Goal: Navigation & Orientation: Find specific page/section

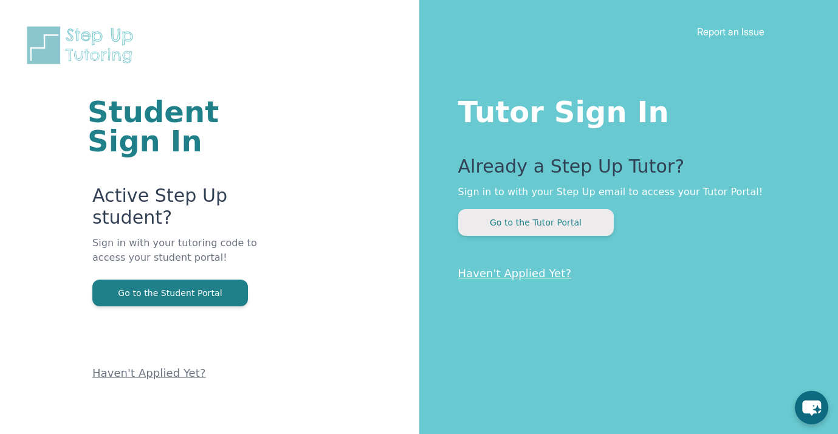
click at [517, 224] on button "Go to the Tutor Portal" at bounding box center [536, 222] width 156 height 27
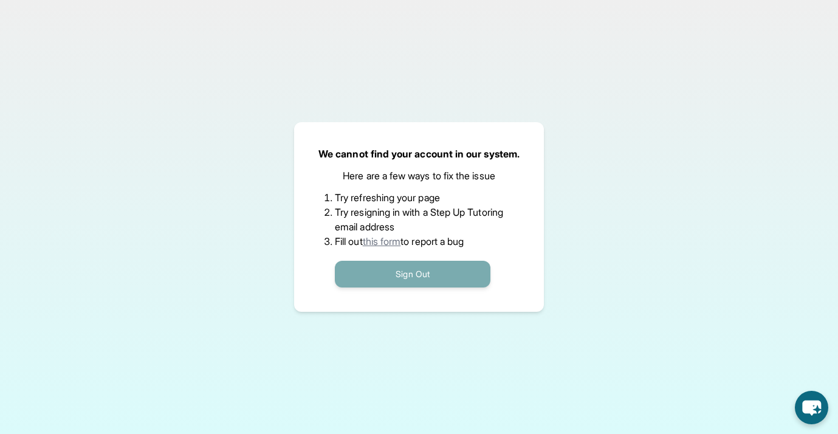
click at [437, 269] on button "Sign Out" at bounding box center [413, 274] width 156 height 27
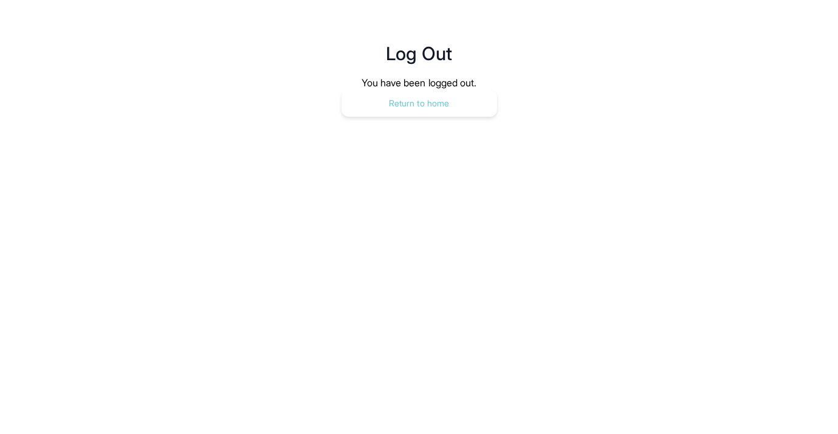
click at [435, 105] on button "Return to home" at bounding box center [419, 103] width 156 height 27
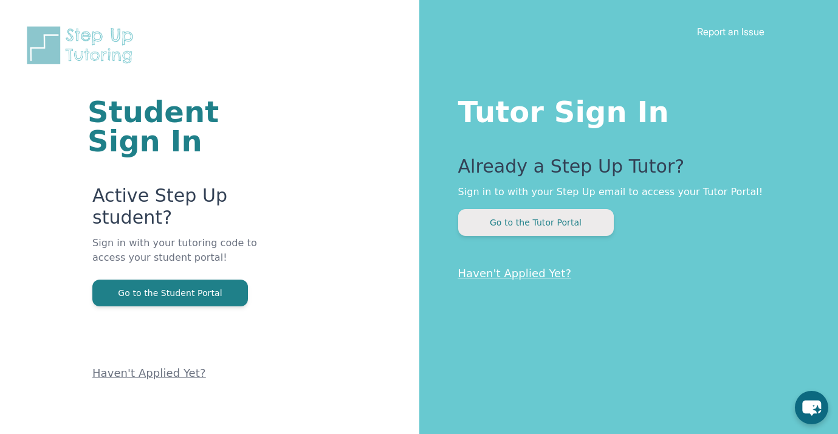
click at [560, 221] on button "Go to the Tutor Portal" at bounding box center [536, 222] width 156 height 27
click at [569, 216] on button "Go to the Tutor Portal" at bounding box center [536, 222] width 156 height 27
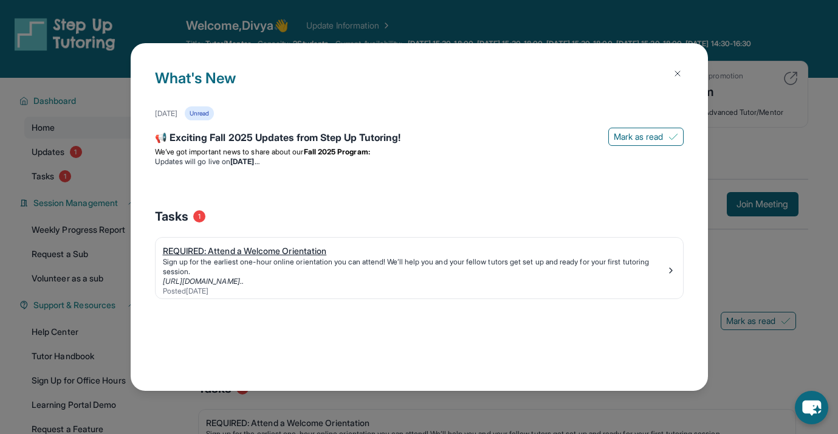
click at [666, 273] on img at bounding box center [671, 271] width 10 height 10
click at [679, 67] on button at bounding box center [677, 73] width 24 height 24
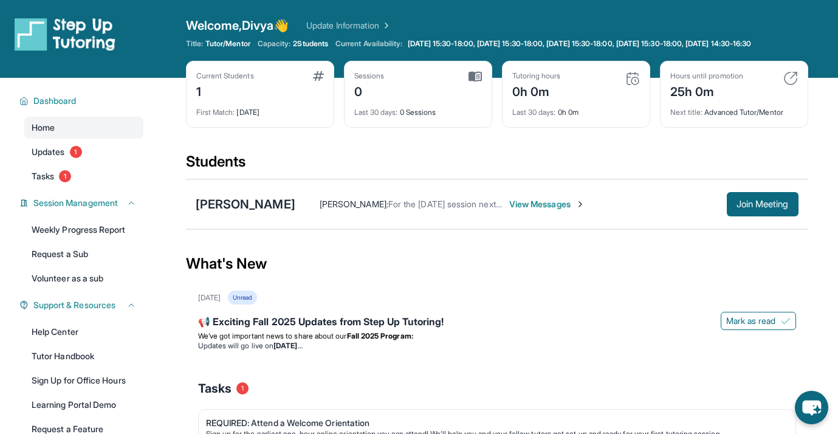
click at [568, 210] on span "View Messages" at bounding box center [547, 204] width 76 height 12
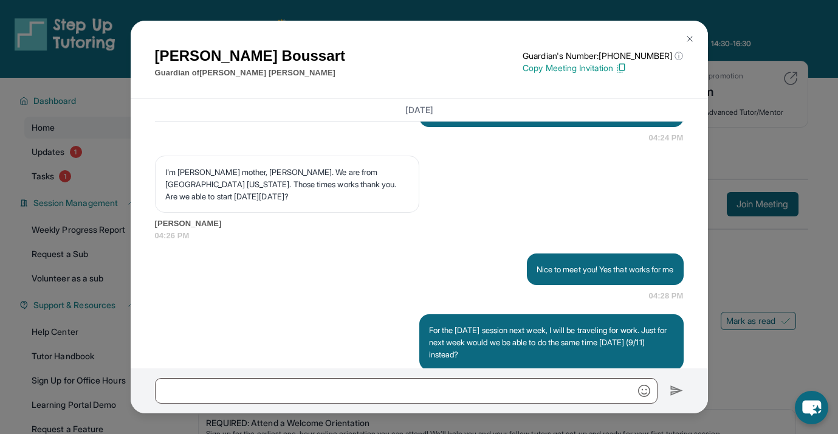
scroll to position [960, 0]
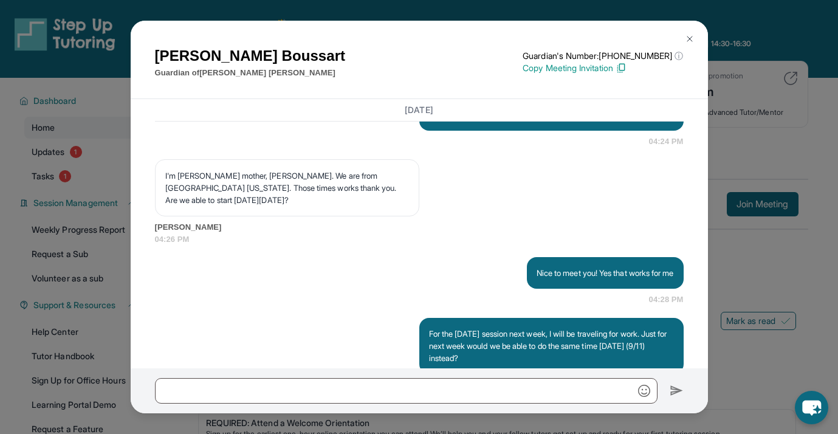
click at [693, 36] on img at bounding box center [690, 39] width 10 height 10
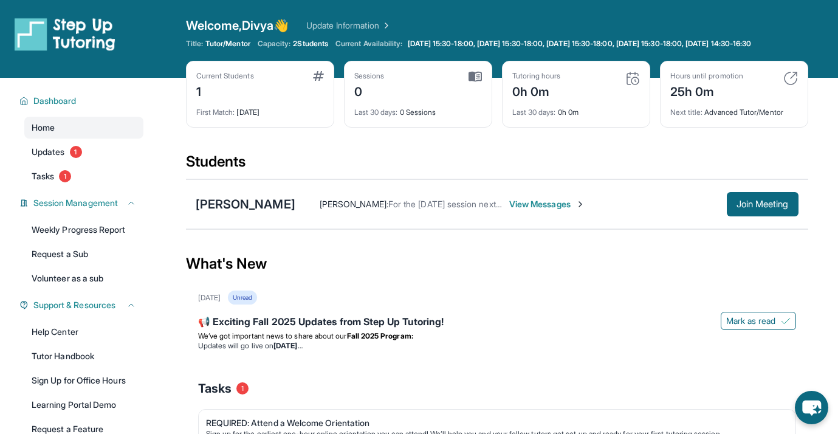
scroll to position [13, 0]
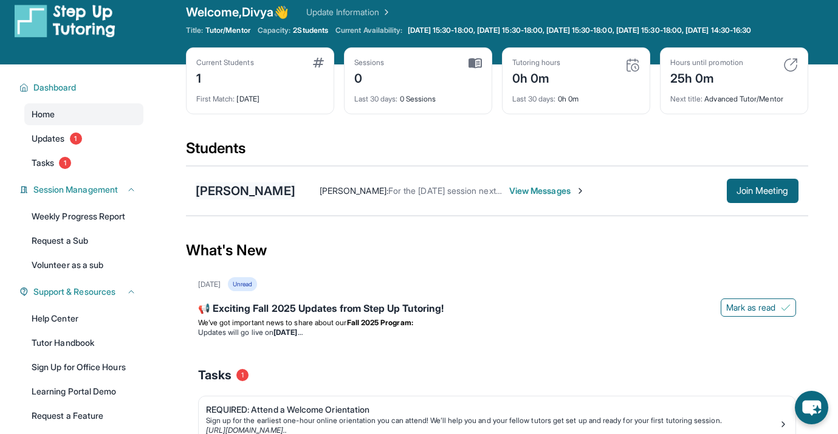
click at [248, 194] on div "[PERSON_NAME]" at bounding box center [246, 190] width 100 height 17
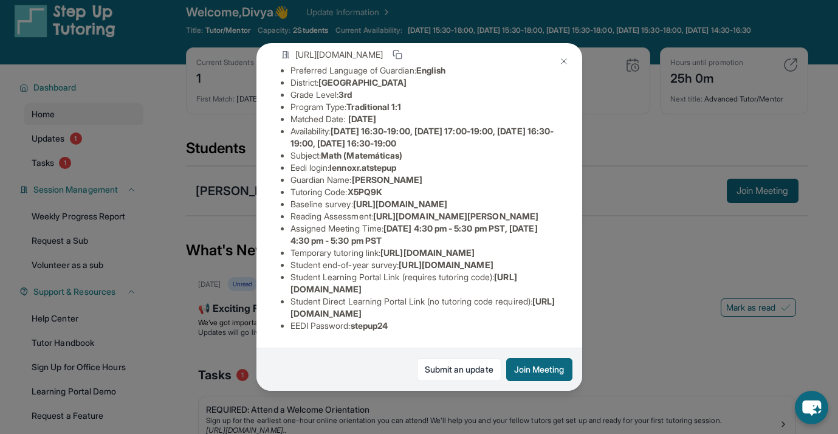
scroll to position [225, 0]
click at [562, 61] on img at bounding box center [564, 62] width 10 height 10
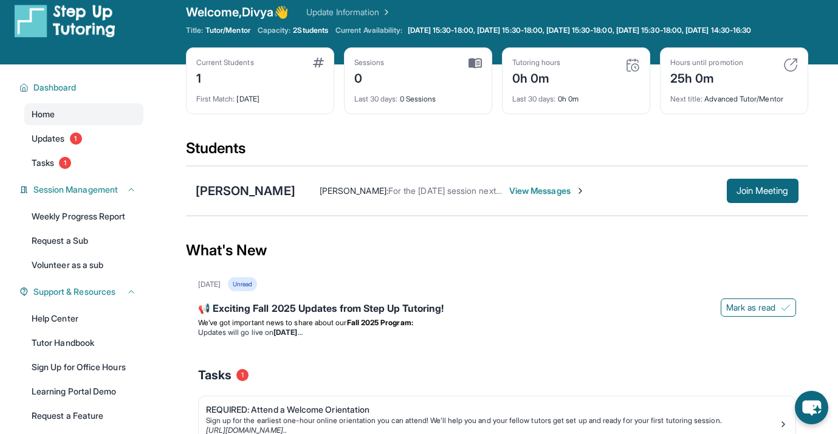
click at [495, 273] on div "What's New" at bounding box center [497, 250] width 622 height 53
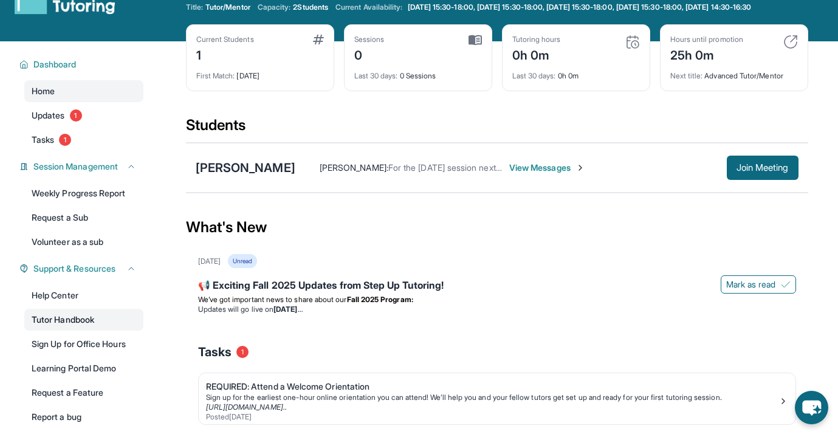
scroll to position [34, 0]
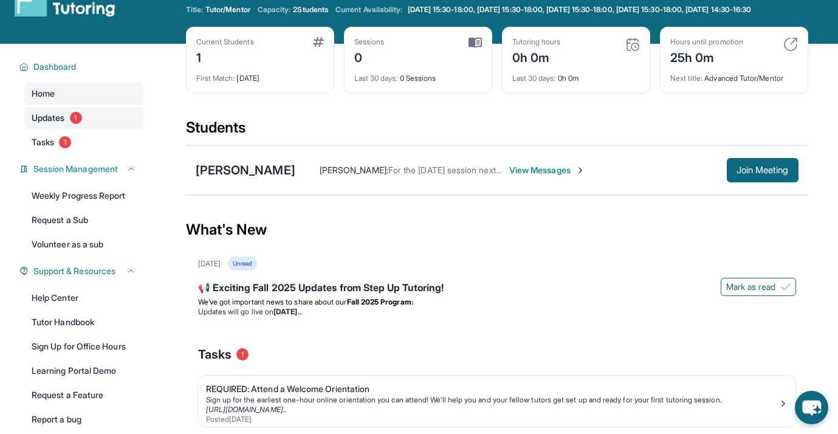
click at [84, 125] on link "Updates 1" at bounding box center [83, 118] width 119 height 22
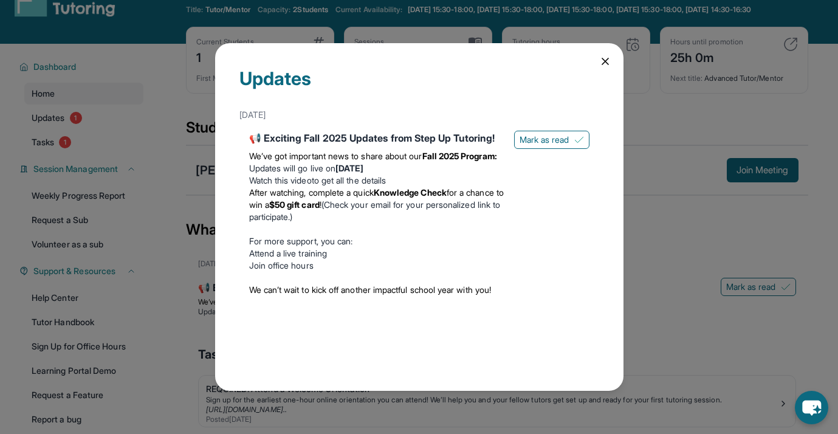
click at [606, 60] on icon at bounding box center [605, 61] width 6 height 6
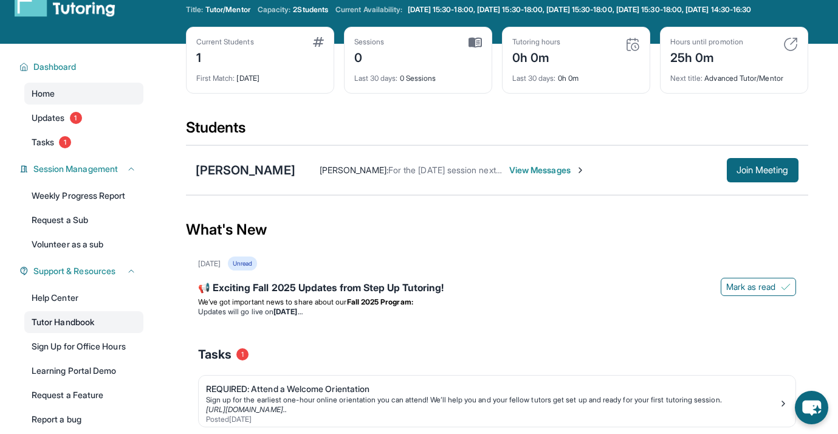
click at [101, 328] on link "Tutor Handbook" at bounding box center [83, 322] width 119 height 22
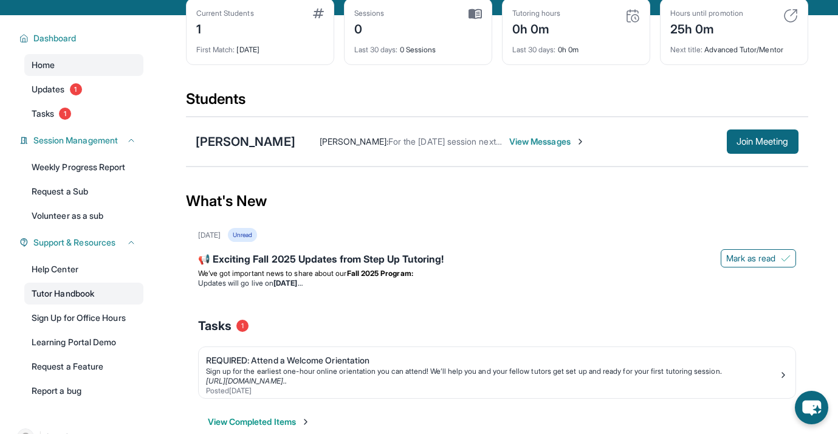
scroll to position [61, 0]
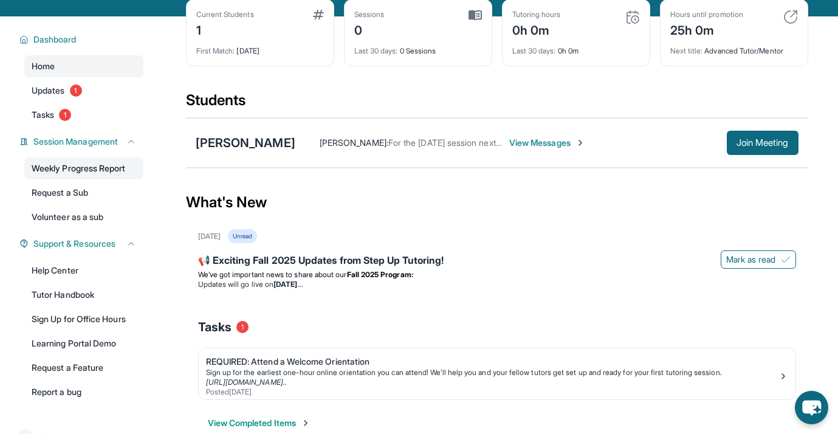
click at [114, 176] on link "Weekly Progress Report" at bounding box center [83, 168] width 119 height 22
click at [84, 123] on link "Tasks 1" at bounding box center [83, 115] width 119 height 22
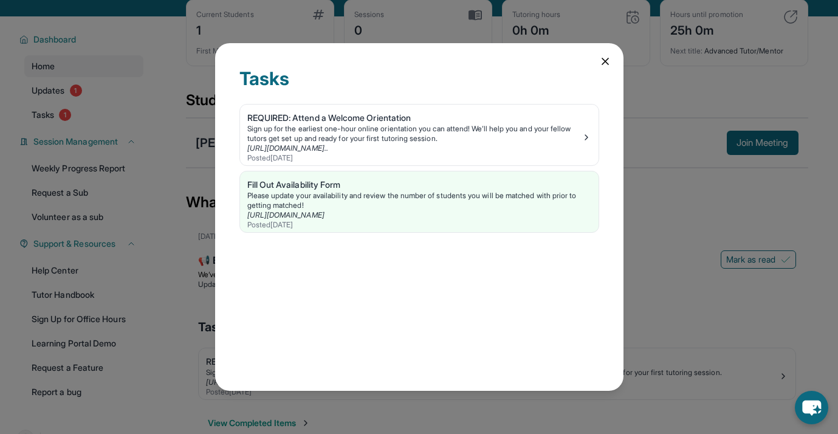
click at [605, 61] on icon at bounding box center [605, 61] width 6 height 6
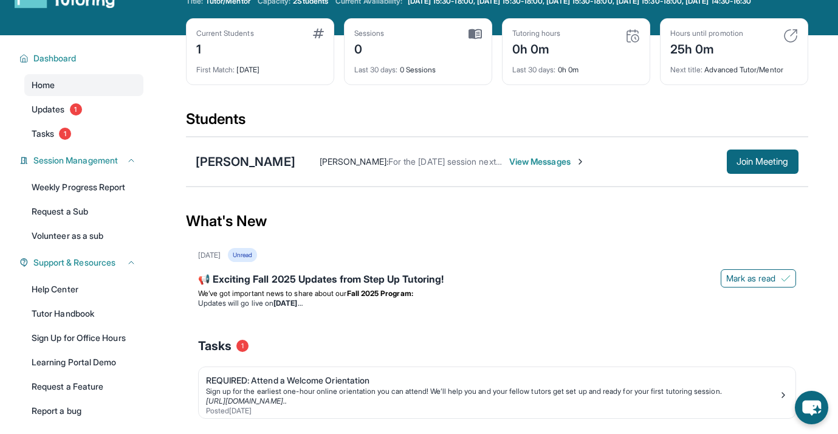
scroll to position [0, 0]
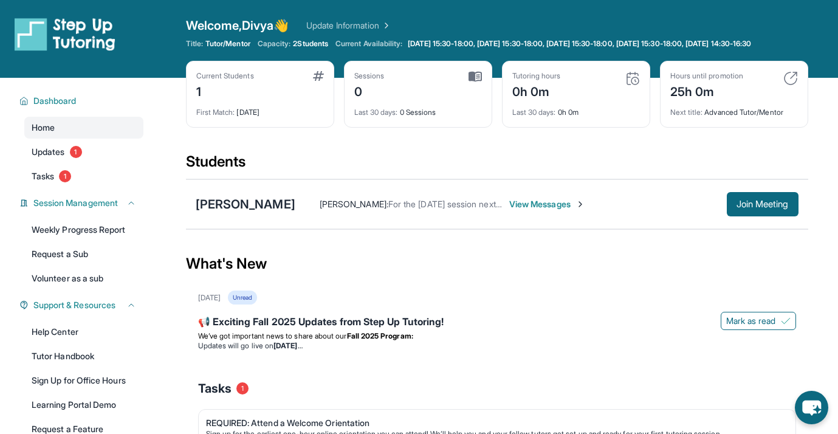
click at [97, 30] on img at bounding box center [65, 34] width 101 height 34
click at [360, 100] on div "0" at bounding box center [369, 90] width 30 height 19
click at [475, 82] on img at bounding box center [474, 76] width 13 height 11
click at [579, 210] on span "View Messages" at bounding box center [547, 204] width 76 height 12
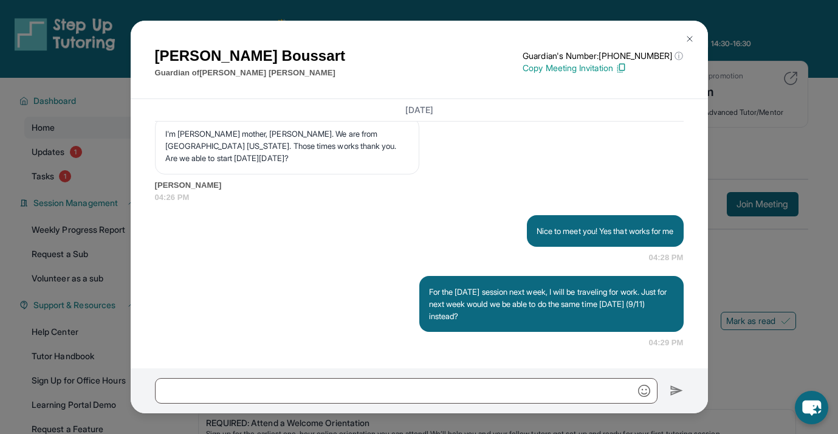
scroll to position [1026, 0]
click at [687, 42] on img at bounding box center [690, 39] width 10 height 10
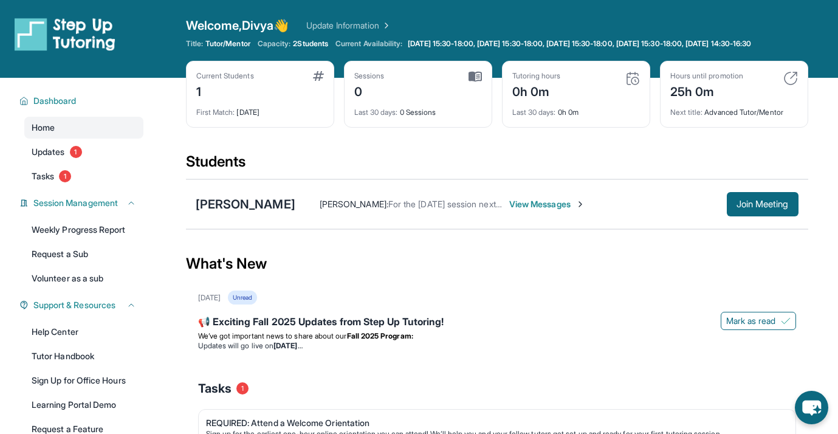
scroll to position [101, 0]
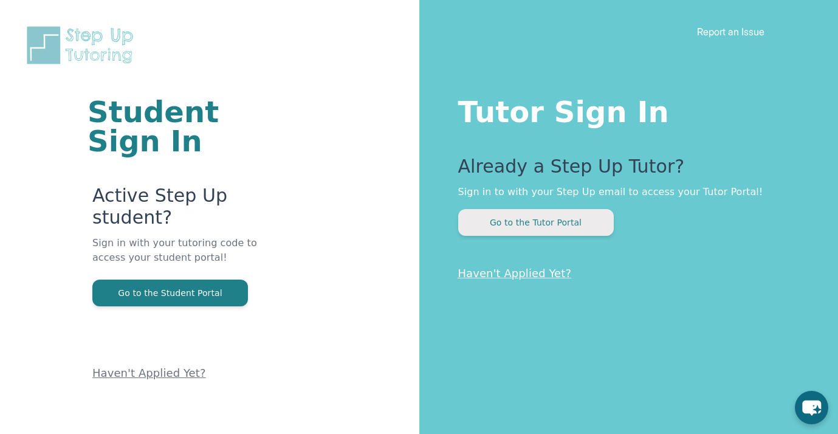
click at [586, 226] on button "Go to the Tutor Portal" at bounding box center [536, 222] width 156 height 27
